Goal: Book appointment/travel/reservation

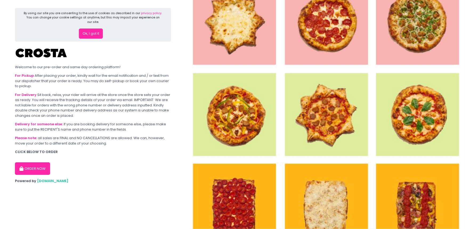
click at [41, 171] on button "ORDER NOW" at bounding box center [32, 168] width 35 height 13
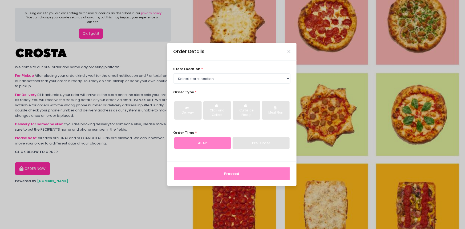
click at [261, 141] on div "Pre-Order" at bounding box center [261, 143] width 57 height 12
click at [227, 83] on select "Select store location [PERSON_NAME] Pizza - [PERSON_NAME] Pizza - [GEOGRAPHIC_D…" at bounding box center [231, 78] width 117 height 10
select select "5fabb2e53664a8677beaeb89"
click at [173, 73] on select "Select store location [PERSON_NAME] Pizza - [PERSON_NAME] Pizza - [GEOGRAPHIC_D…" at bounding box center [231, 78] width 117 height 10
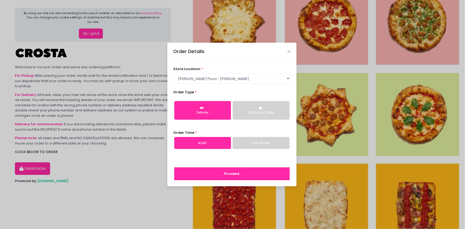
click at [263, 142] on link "Pre-Order" at bounding box center [261, 143] width 57 height 12
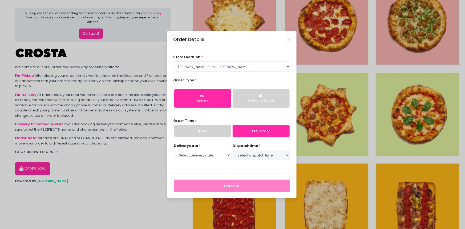
select select "[DATE]"
click at [221, 158] on select "Select Delivery date [DATE] [DATE] [DATE]" at bounding box center [202, 155] width 57 height 10
click at [174, 150] on select "Select Delivery date [DATE] [DATE] [DATE]" at bounding box center [202, 155] width 57 height 10
click at [254, 156] on select "Select dispatch time 04:30 PM - 05:00 PM 05:00 PM - 05:30 PM 05:30 PM - 06:00 P…" at bounding box center [261, 155] width 57 height 10
select select "17:00"
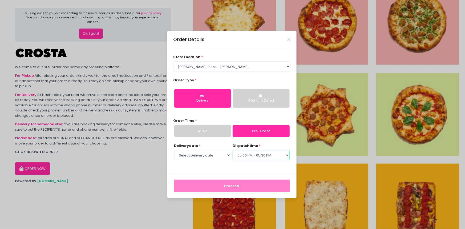
click at [233, 150] on select "Select dispatch time 04:30 PM - 05:00 PM 05:00 PM - 05:30 PM 05:30 PM - 06:00 P…" at bounding box center [261, 155] width 57 height 10
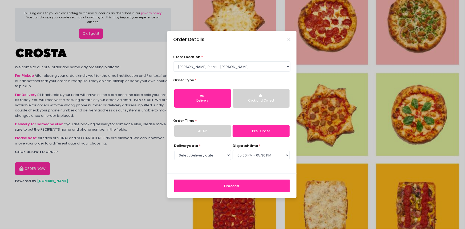
click at [229, 187] on button "Proceed" at bounding box center [231, 186] width 115 height 13
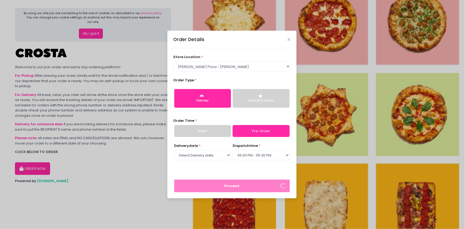
click at [252, 59] on div "store location * Select store location [PERSON_NAME] Pizza - [PERSON_NAME] Pizz…" at bounding box center [231, 62] width 117 height 17
click at [250, 69] on select "Select store location [PERSON_NAME] Pizza - [PERSON_NAME] Pizza - [GEOGRAPHIC_D…" at bounding box center [231, 66] width 117 height 10
select select "65090bae48156caed44a5eb4"
click at [173, 71] on select "Select store location [PERSON_NAME] Pizza - [PERSON_NAME] Pizza - [GEOGRAPHIC_D…" at bounding box center [231, 66] width 117 height 10
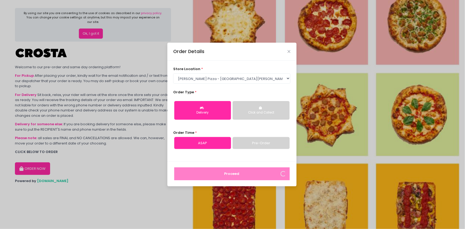
click at [249, 144] on link "Pre-Order" at bounding box center [261, 143] width 57 height 12
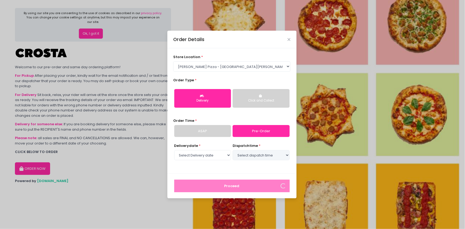
select select "[DATE]"
click at [264, 158] on select "Select dispatch time 04:30 PM - 05:00 PM 05:00 PM - 05:30 PM 05:30 PM - 06:00 P…" at bounding box center [261, 155] width 57 height 10
select select "17:00"
click at [233, 150] on select "Select dispatch time 04:30 PM - 05:00 PM 05:00 PM - 05:30 PM 05:30 PM - 06:00 P…" at bounding box center [261, 155] width 57 height 10
click at [250, 173] on div "Proceed" at bounding box center [231, 185] width 129 height 25
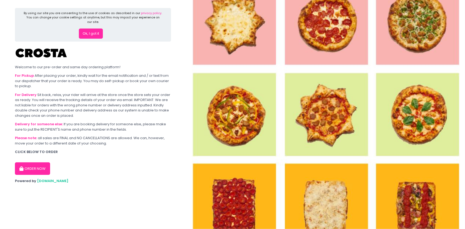
click at [22, 167] on icon "button" at bounding box center [21, 169] width 5 height 5
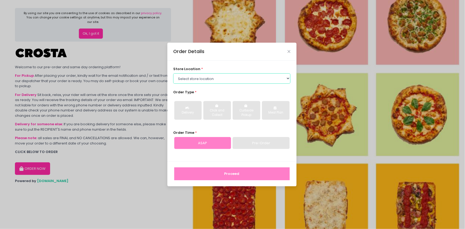
click at [234, 77] on select "Select store location [PERSON_NAME] Pizza - [PERSON_NAME] Pizza - [GEOGRAPHIC_D…" at bounding box center [231, 78] width 117 height 10
select select "65090bae48156caed44a5eb4"
click at [173, 73] on select "Select store location [PERSON_NAME] Pizza - [PERSON_NAME] Pizza - [GEOGRAPHIC_D…" at bounding box center [231, 78] width 117 height 10
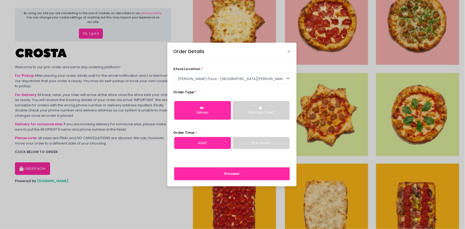
click at [252, 143] on link "Pre-Order" at bounding box center [261, 143] width 57 height 12
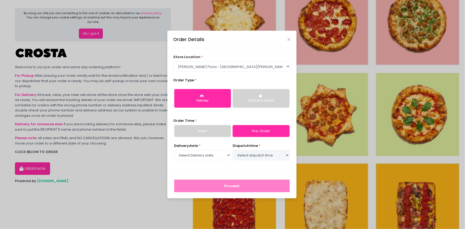
select select "[DATE]"
click at [256, 155] on select "Select dispatch time 04:30 PM - 05:00 PM 05:00 PM - 05:30 PM 05:30 PM - 06:00 P…" at bounding box center [261, 155] width 57 height 10
select select "17:00"
click at [233, 150] on select "Select dispatch time 04:30 PM - 05:00 PM 05:00 PM - 05:30 PM 05:30 PM - 06:00 P…" at bounding box center [261, 155] width 57 height 10
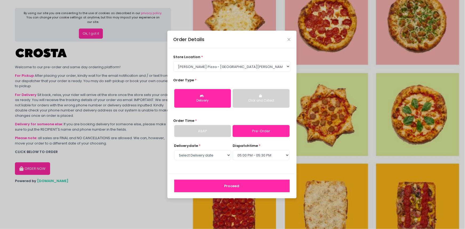
click at [233, 184] on button "Proceed" at bounding box center [231, 186] width 115 height 13
